Goal: Navigation & Orientation: Find specific page/section

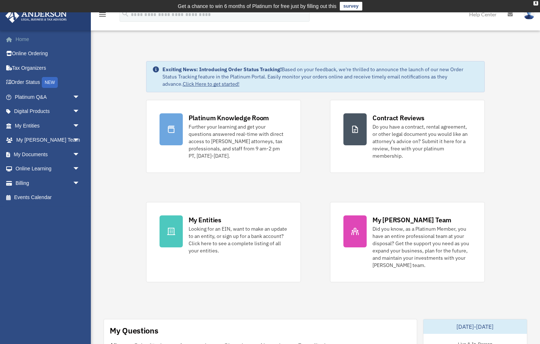
click at [23, 40] on link "Home" at bounding box center [48, 39] width 86 height 15
click at [27, 56] on link "Online Ordering" at bounding box center [48, 54] width 86 height 15
click at [29, 98] on link "Platinum Q&A arrow_drop_down" at bounding box center [48, 97] width 86 height 15
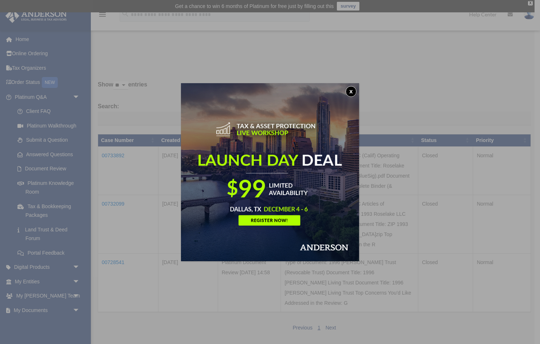
click at [180, 299] on div "x" at bounding box center [270, 172] width 540 height 344
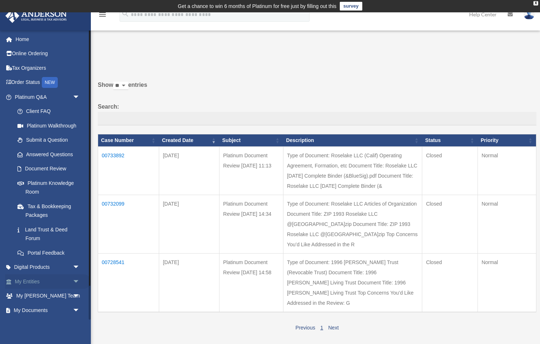
click at [31, 280] on link "My Entities arrow_drop_down" at bounding box center [48, 281] width 86 height 15
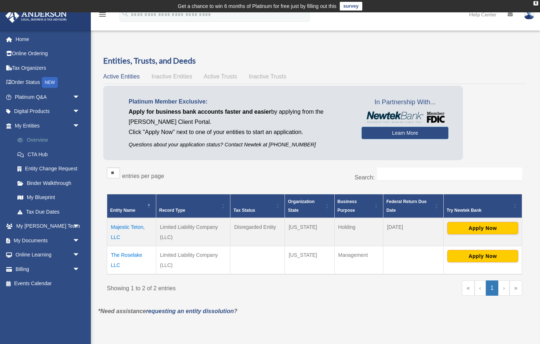
click at [38, 138] on link "Overview" at bounding box center [50, 140] width 81 height 15
click at [50, 197] on link "My Blueprint" at bounding box center [50, 197] width 81 height 15
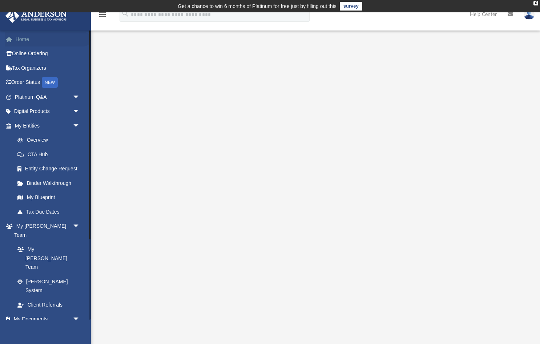
click at [23, 39] on link "Home" at bounding box center [48, 39] width 86 height 15
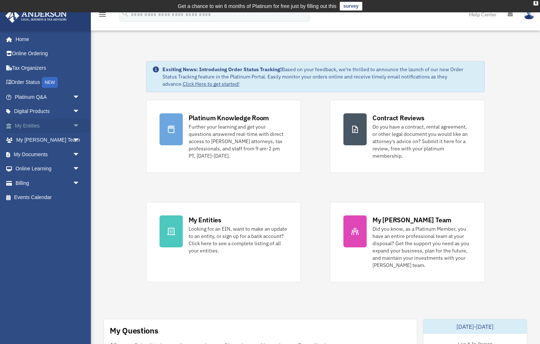
click at [73, 126] on span "arrow_drop_down" at bounding box center [80, 125] width 15 height 15
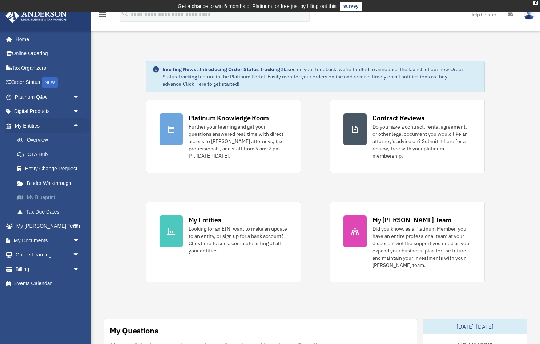
click at [44, 197] on link "My Blueprint" at bounding box center [50, 197] width 81 height 15
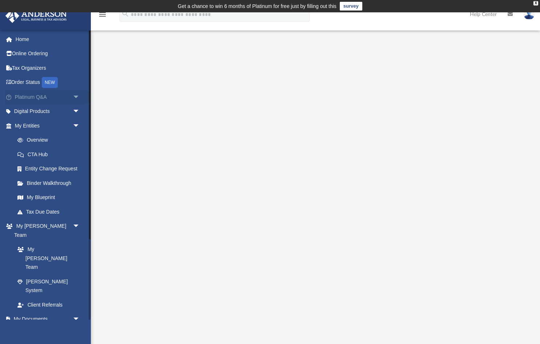
click at [73, 98] on span "arrow_drop_down" at bounding box center [80, 97] width 15 height 15
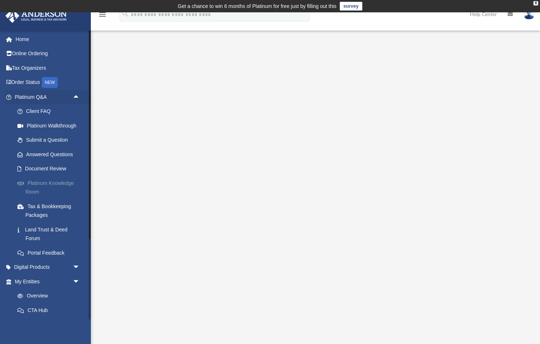
click at [38, 184] on link "Platinum Knowledge Room" at bounding box center [50, 187] width 81 height 23
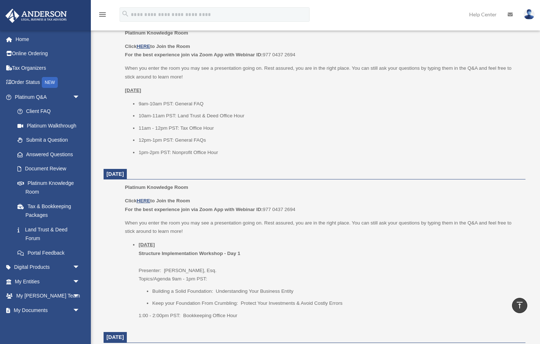
scroll to position [96, 0]
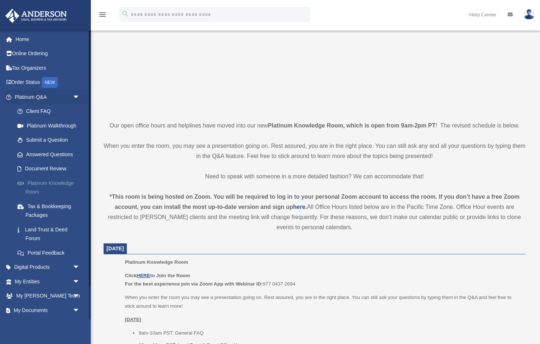
click at [36, 183] on link "Platinum Knowledge Room" at bounding box center [50, 187] width 81 height 23
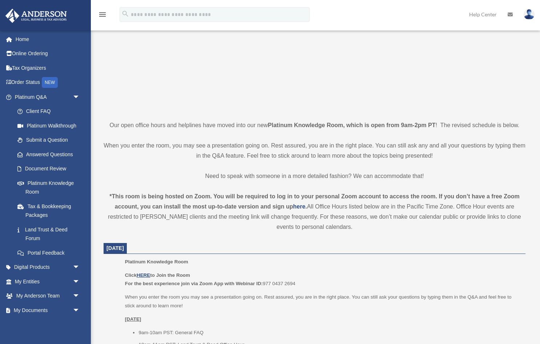
scroll to position [182, 0]
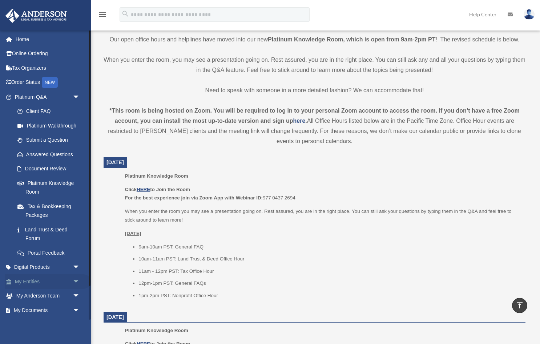
click at [73, 279] on span "arrow_drop_down" at bounding box center [80, 281] width 15 height 15
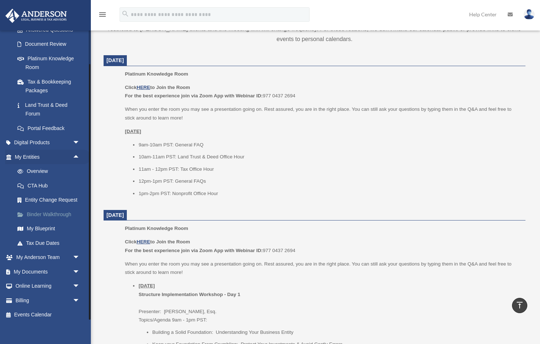
scroll to position [123, 0]
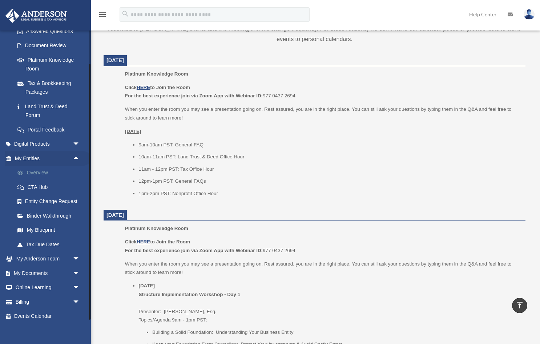
click at [42, 170] on link "Overview" at bounding box center [50, 173] width 81 height 15
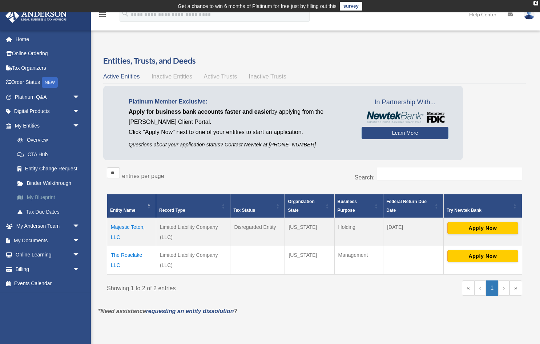
click at [47, 194] on link "My Blueprint" at bounding box center [50, 197] width 81 height 15
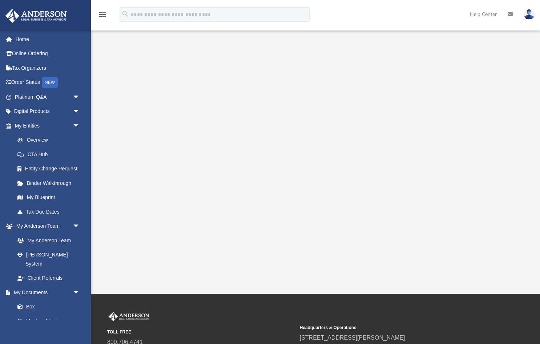
scroll to position [66, 0]
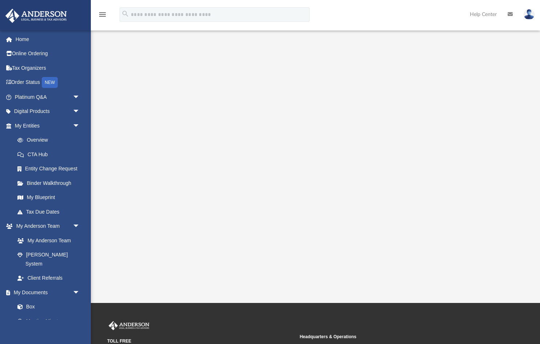
click at [344, 292] on div "App [EMAIL_ADDRESS][DOMAIN_NAME] Sign Out [EMAIL_ADDRESS][DOMAIN_NAME] Home Onl…" at bounding box center [270, 124] width 540 height 357
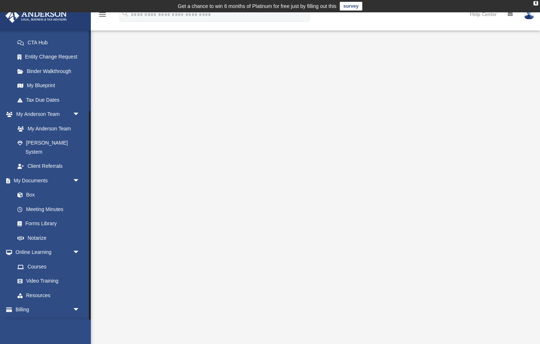
scroll to position [111, 0]
click at [29, 318] on link "Events Calendar" at bounding box center [48, 325] width 86 height 15
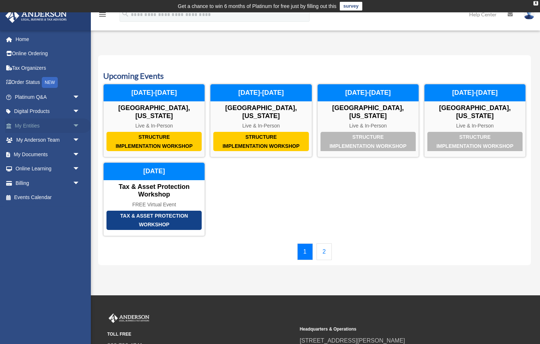
click at [74, 126] on span "arrow_drop_down" at bounding box center [80, 125] width 15 height 15
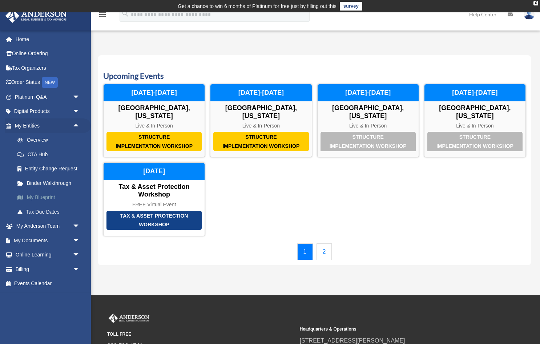
click at [49, 197] on link "My Blueprint" at bounding box center [50, 197] width 81 height 15
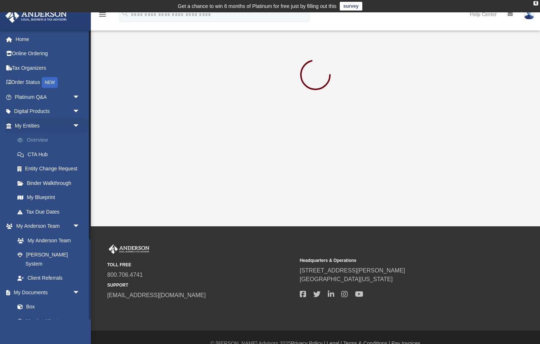
click at [36, 138] on link "Overview" at bounding box center [50, 140] width 81 height 15
